Goal: Task Accomplishment & Management: Manage account settings

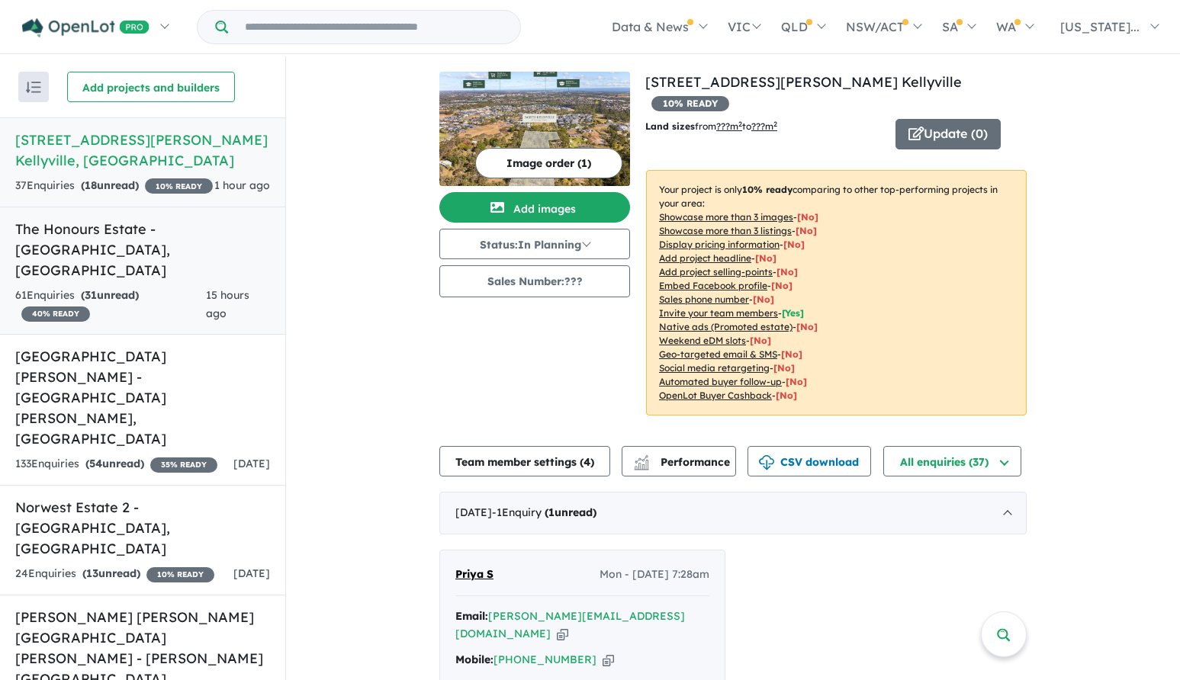
click at [176, 244] on h5 "The Honours Estate - [GEOGRAPHIC_DATA] , [GEOGRAPHIC_DATA]" at bounding box center [142, 250] width 255 height 62
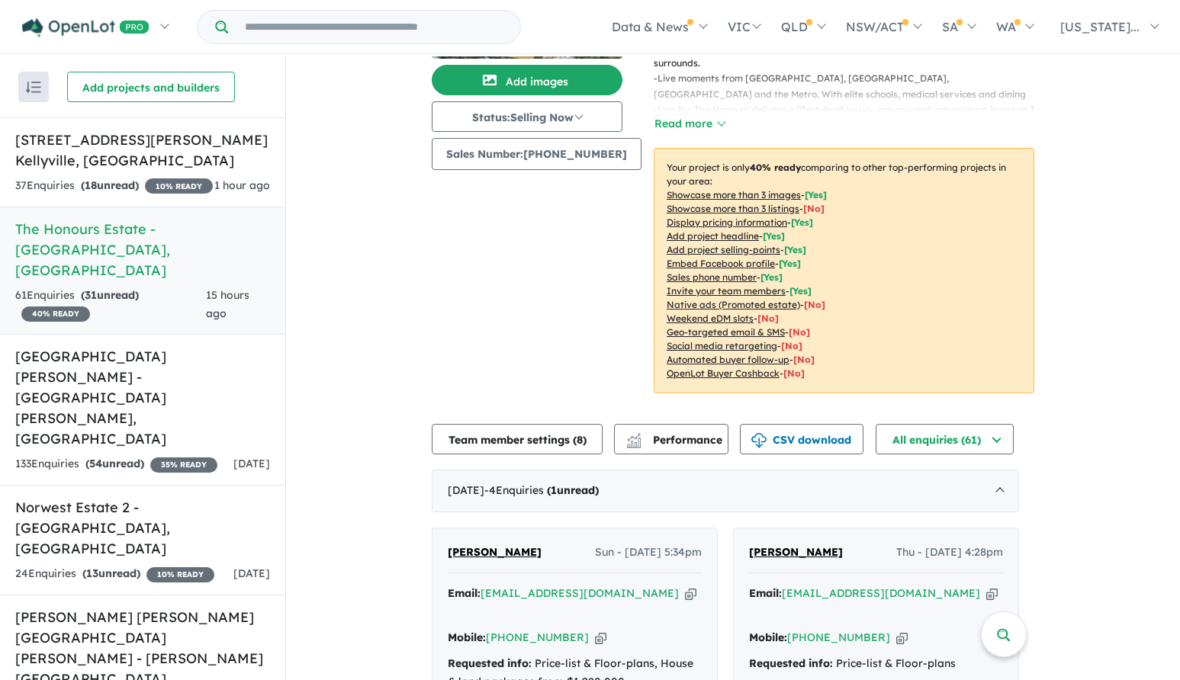
scroll to position [229, 0]
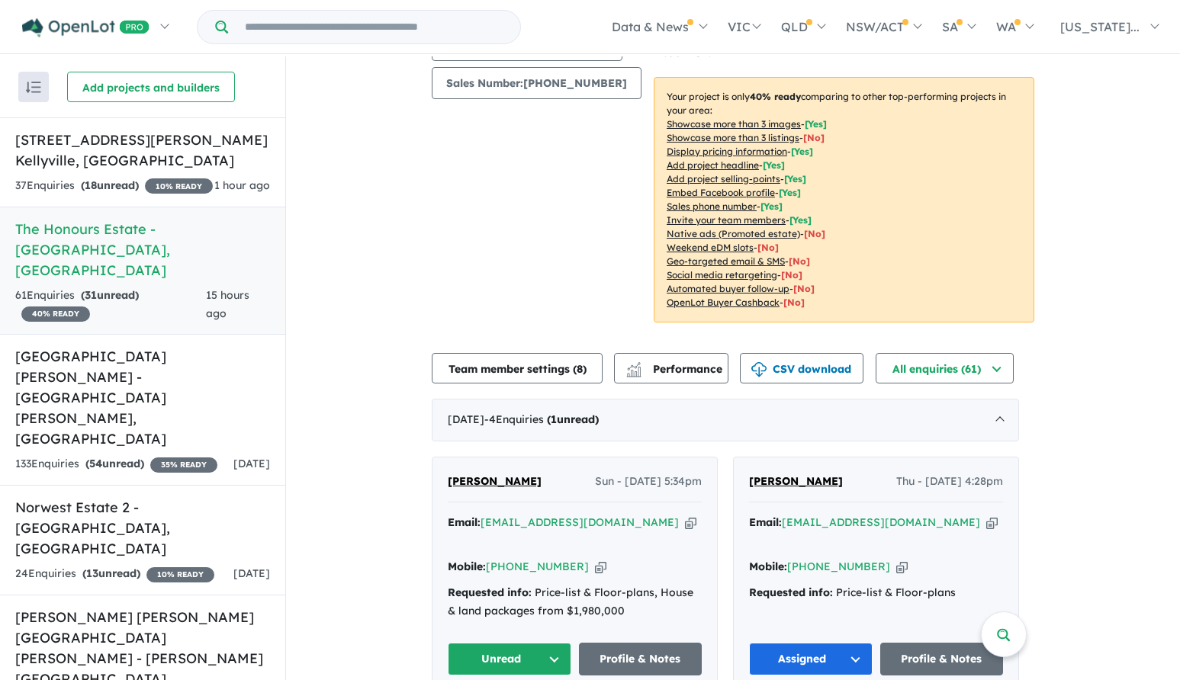
click at [509, 481] on span "[PERSON_NAME]" at bounding box center [495, 481] width 94 height 14
click at [497, 644] on button "Unread" at bounding box center [510, 659] width 124 height 33
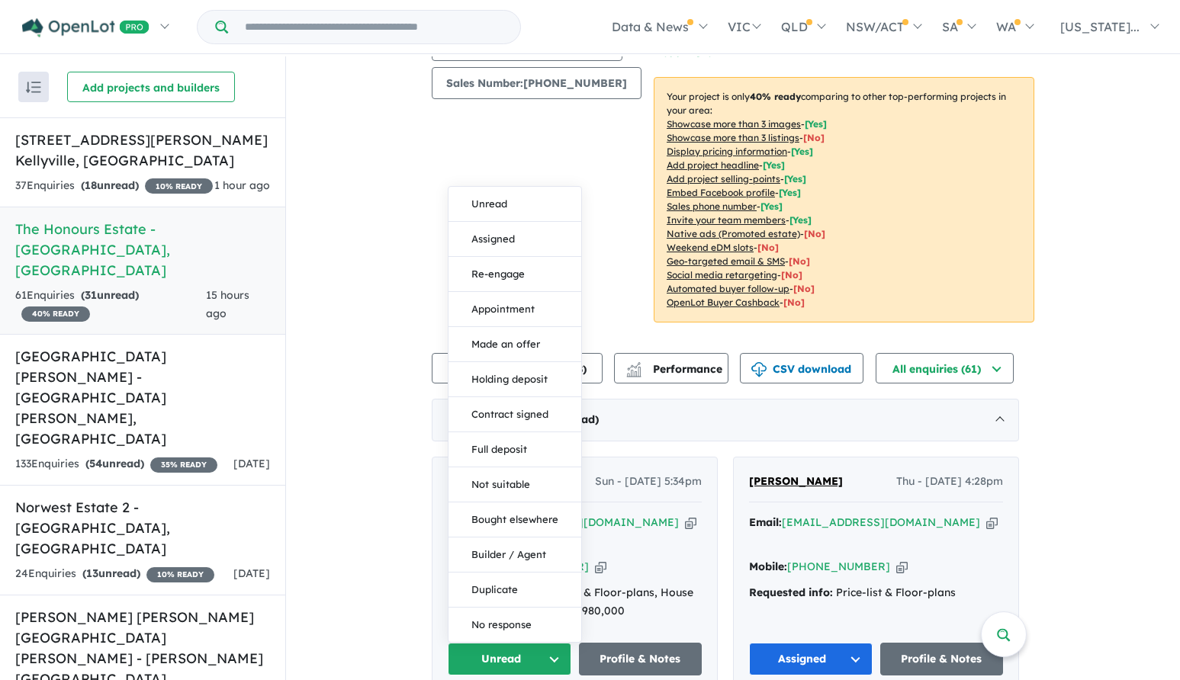
click at [493, 222] on button "Assigned" at bounding box center [515, 239] width 133 height 35
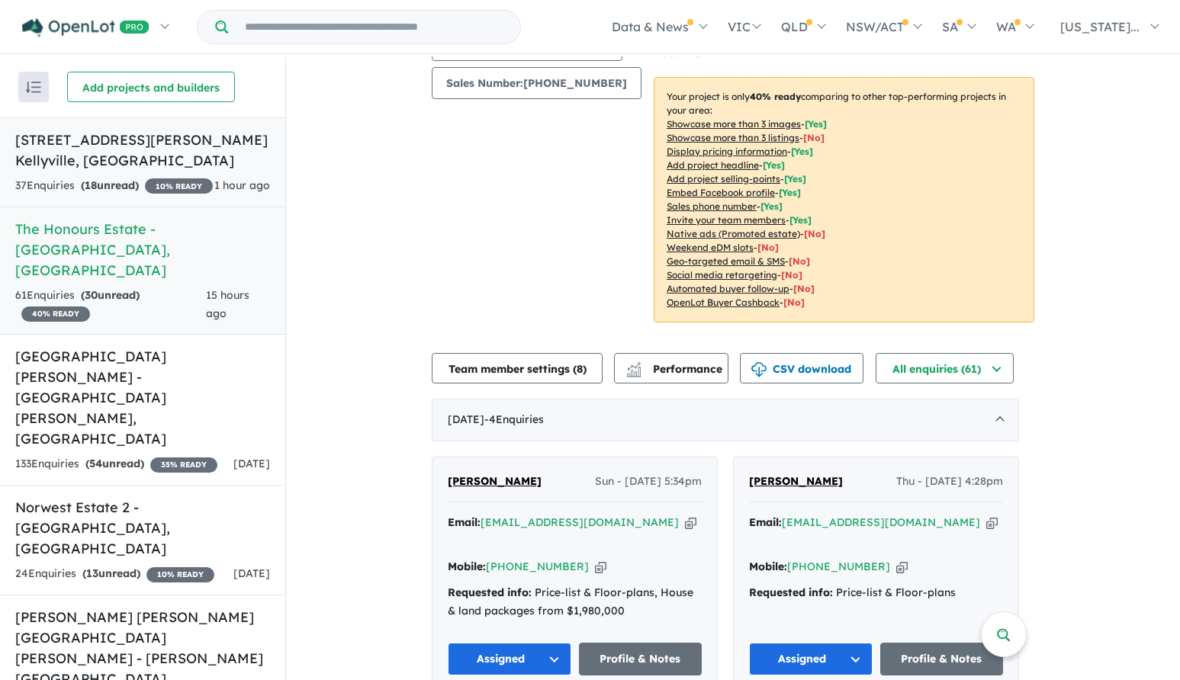
click at [130, 142] on h5 "67 Stringer Road - North Kellyville , NSW" at bounding box center [142, 150] width 255 height 41
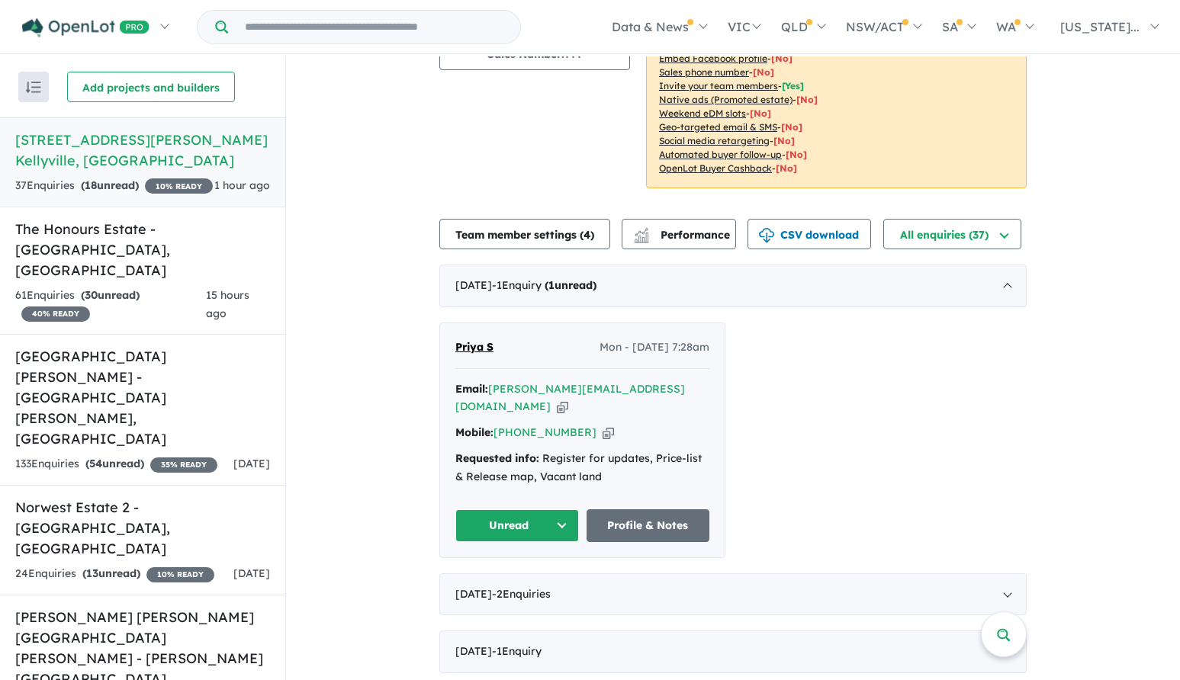
scroll to position [229, 0]
click at [465, 339] on span "Priya S" at bounding box center [474, 346] width 38 height 14
click at [509, 508] on button "Unread" at bounding box center [517, 524] width 124 height 33
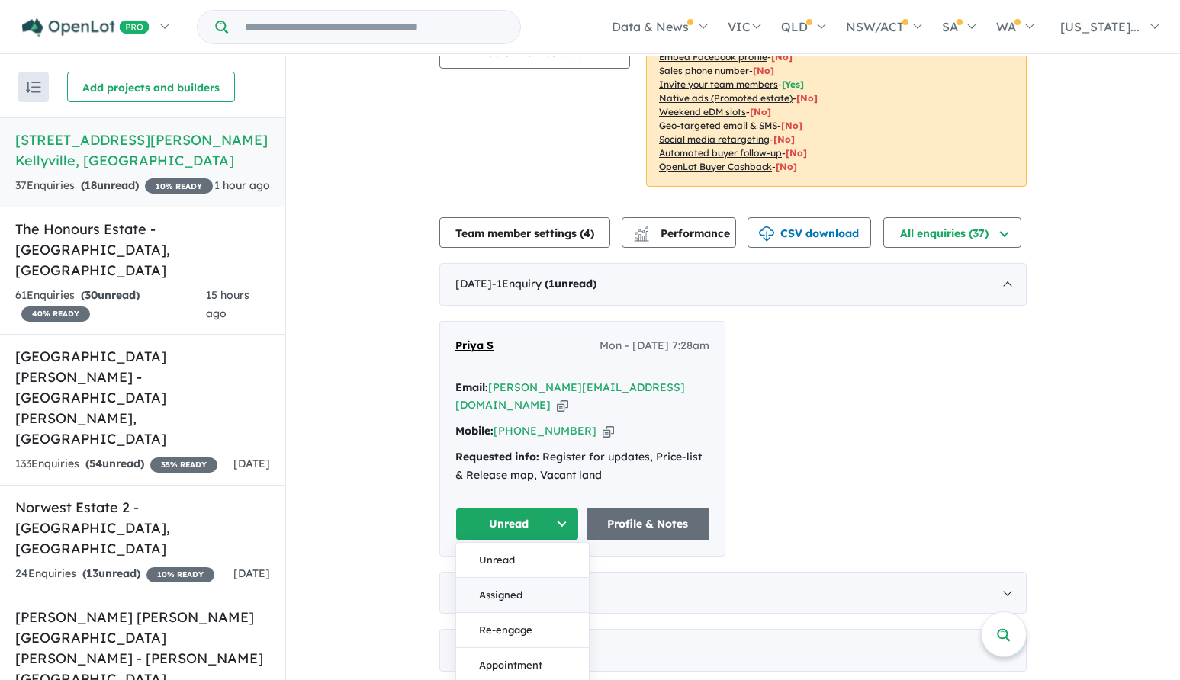
click at [510, 578] on button "Assigned" at bounding box center [522, 595] width 133 height 35
